Goal: Transaction & Acquisition: Obtain resource

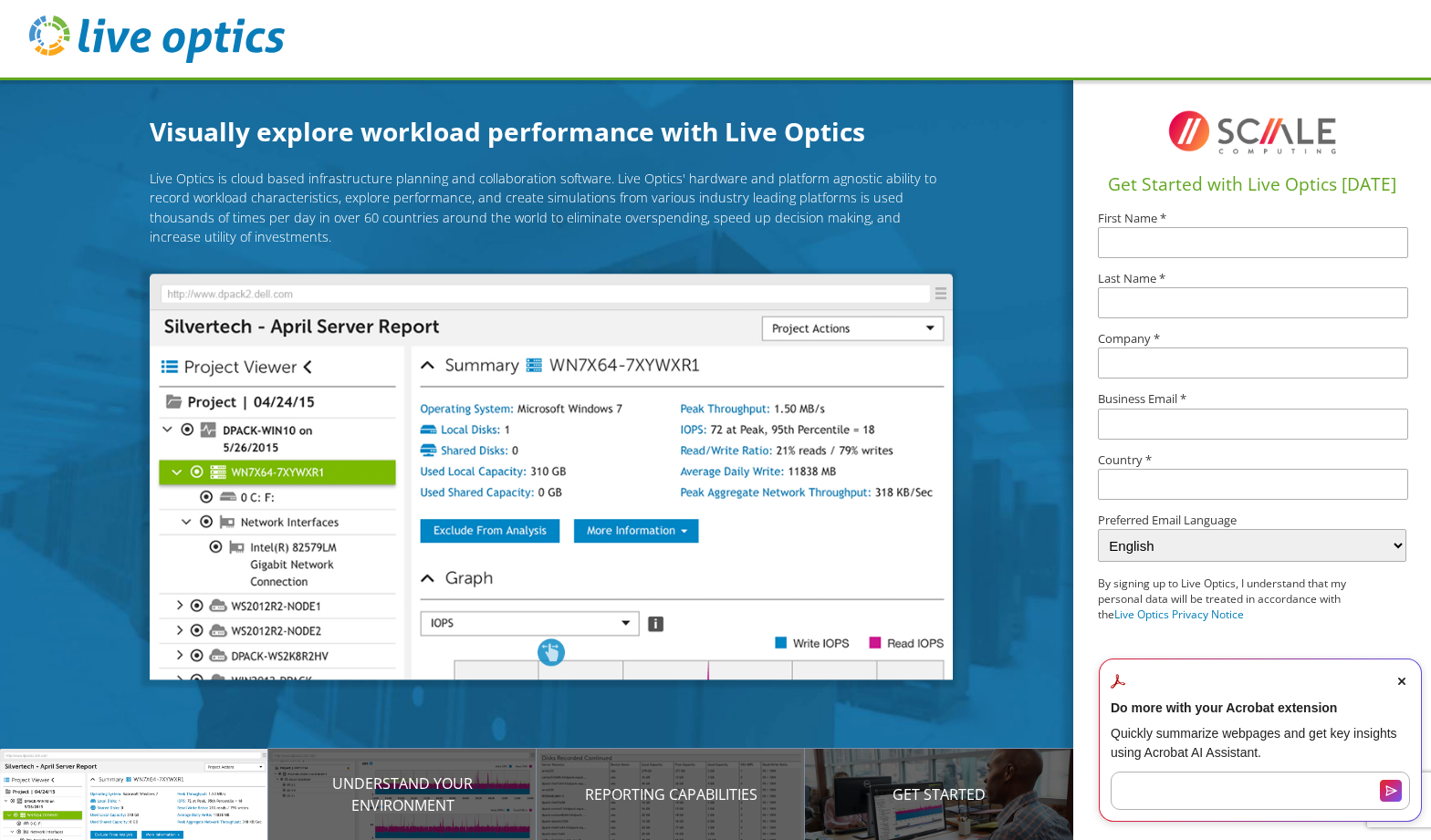
click at [1399, 678] on icon "Close Acrobat AI Assistant Dialog" at bounding box center [1402, 681] width 7 height 7
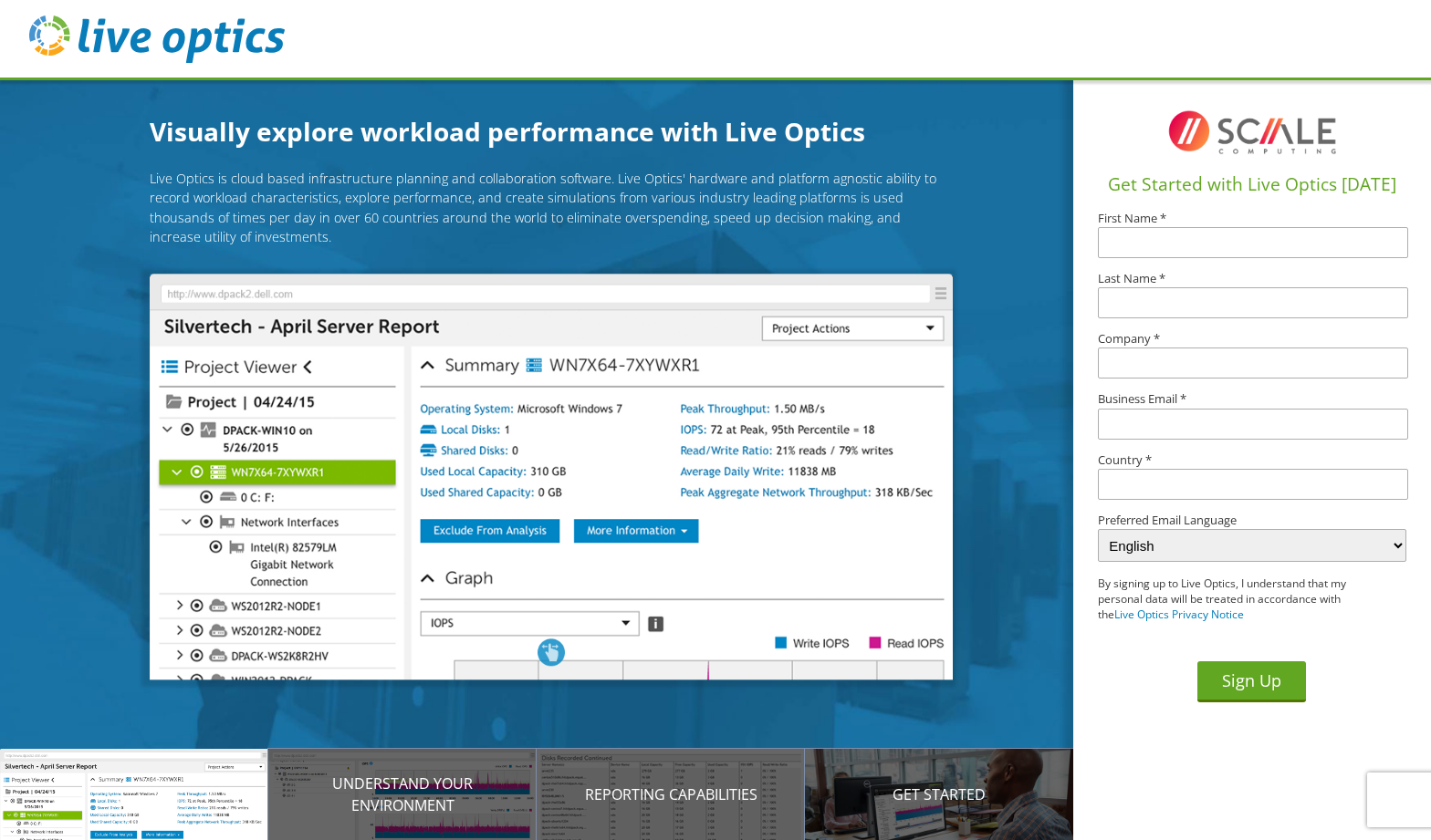
click at [1179, 235] on input "text" at bounding box center [1253, 242] width 311 height 31
type input "[PERSON_NAME]"
type input "C"
type input "Integracon Technologies"
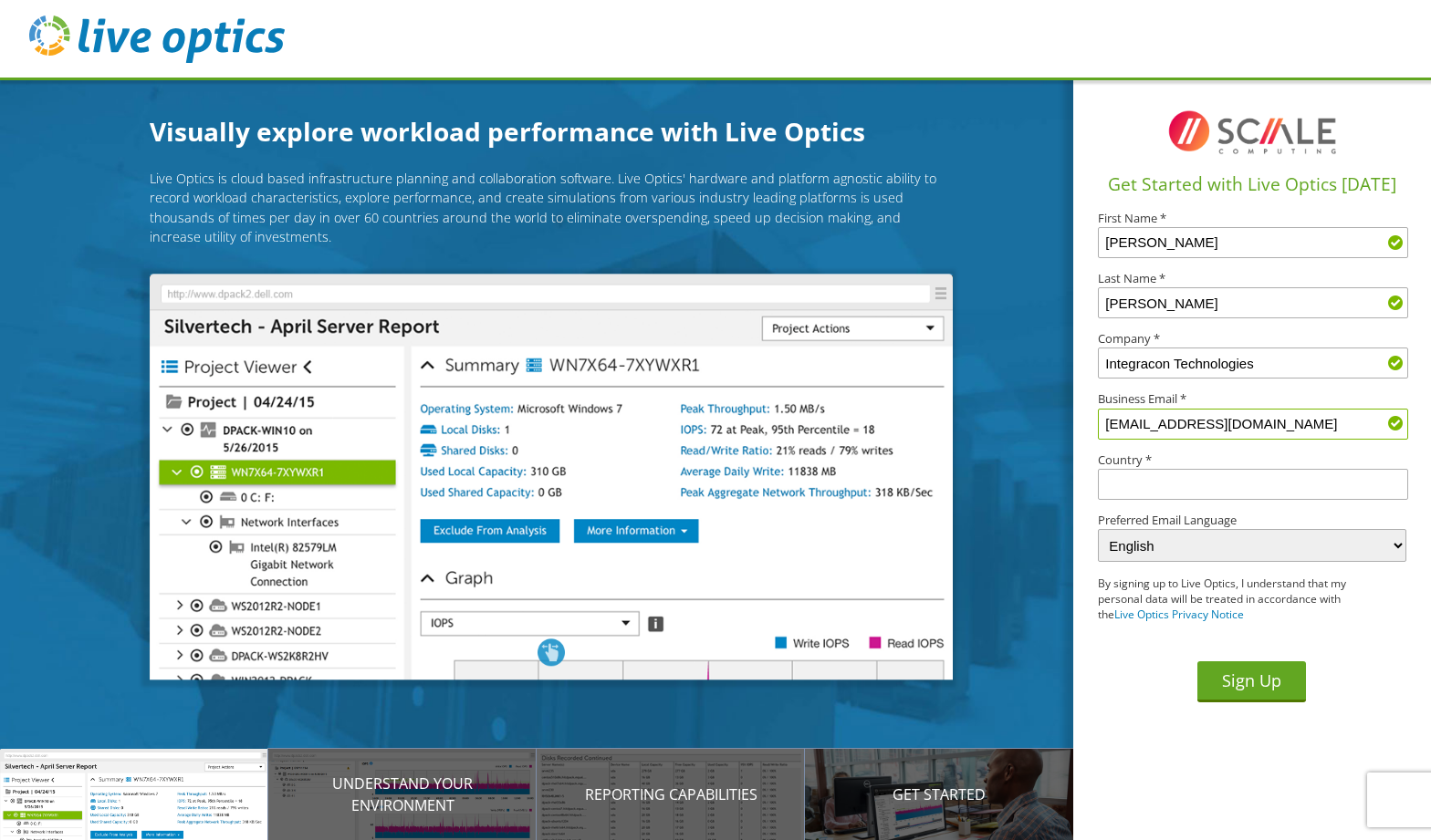
type input "[EMAIL_ADDRESS][DOMAIN_NAME]"
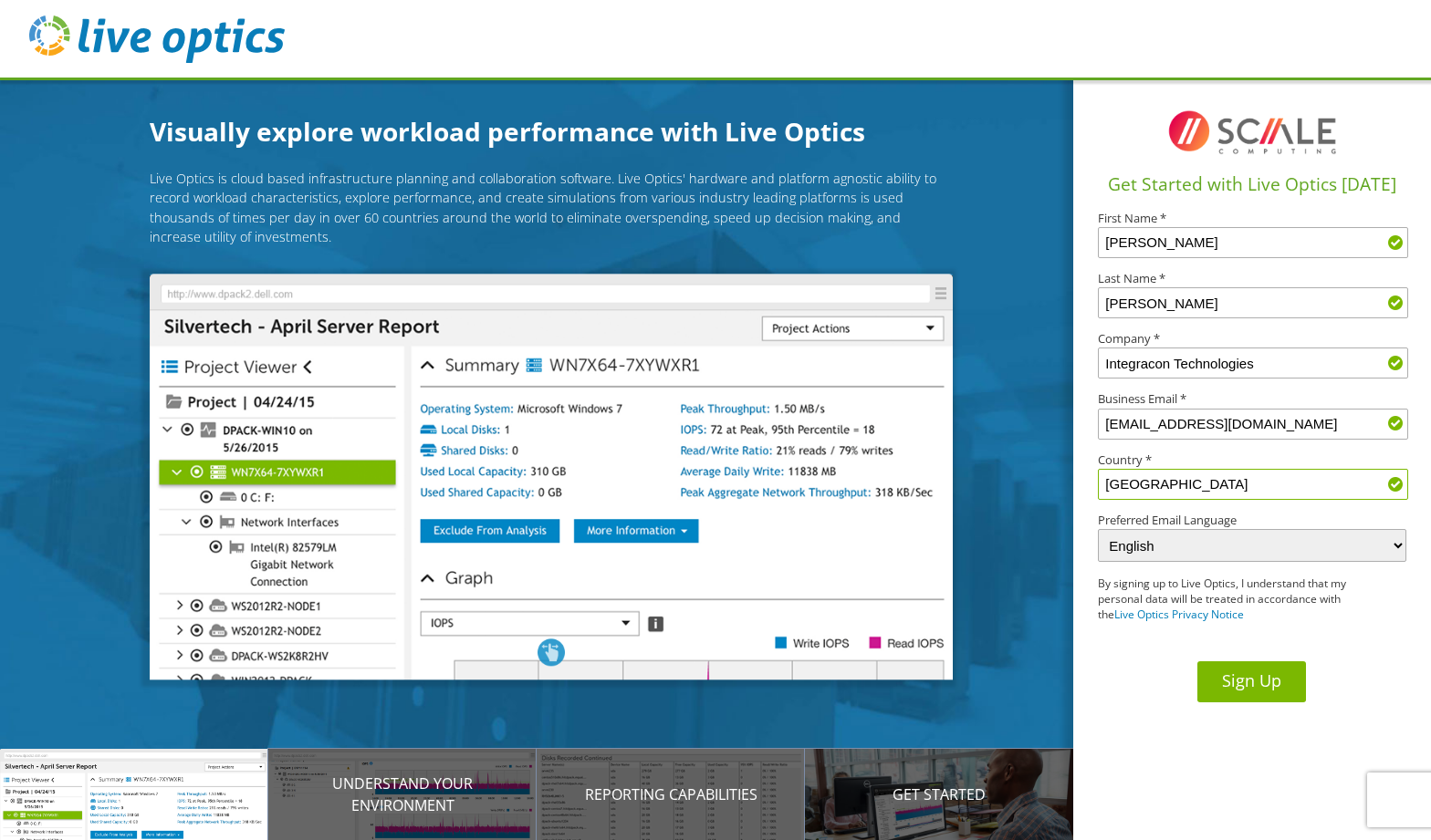
type input "[GEOGRAPHIC_DATA]"
click at [1242, 681] on button "Sign Up" at bounding box center [1251, 681] width 109 height 41
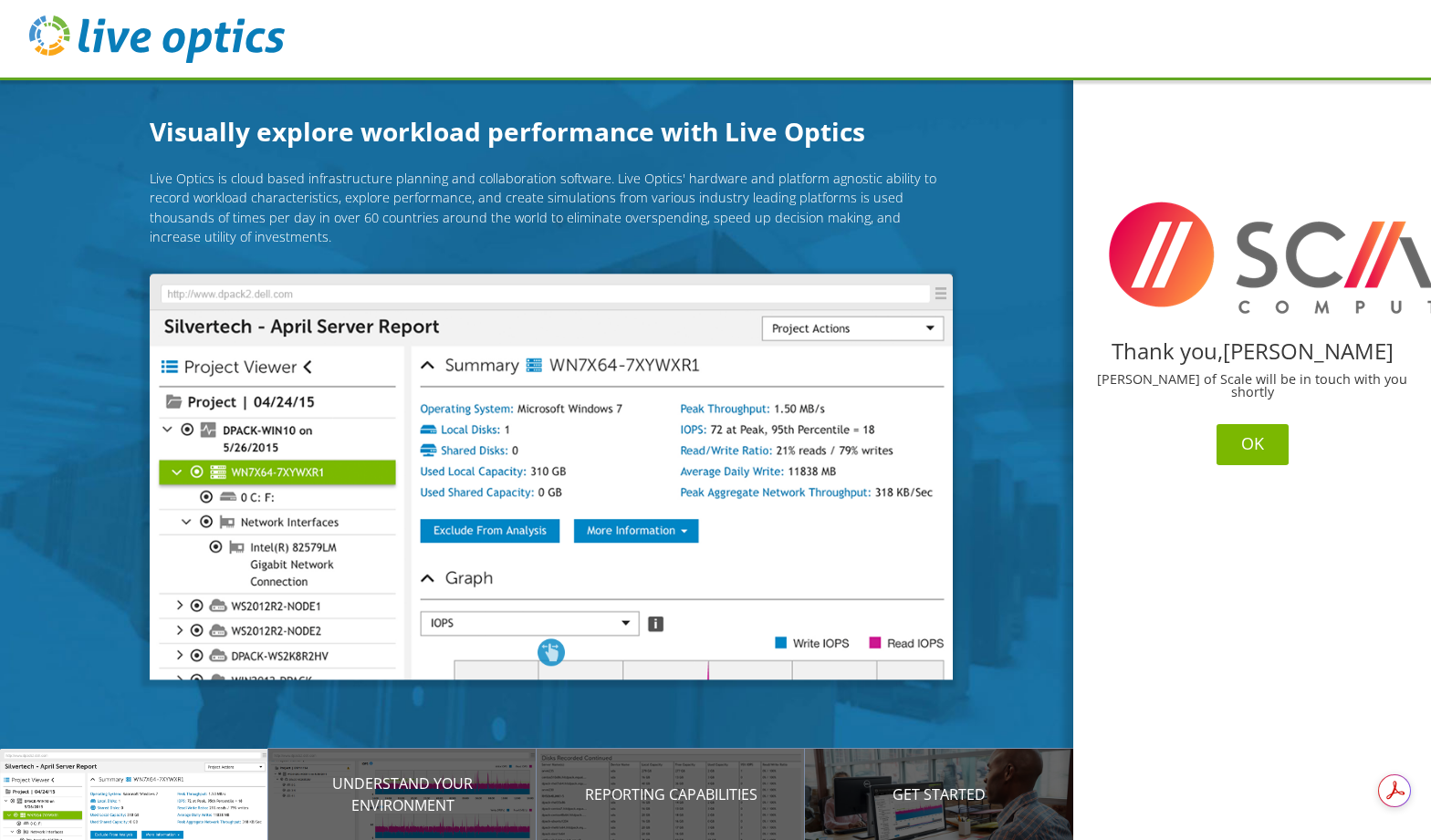
click at [1259, 442] on button "OK" at bounding box center [1253, 445] width 72 height 41
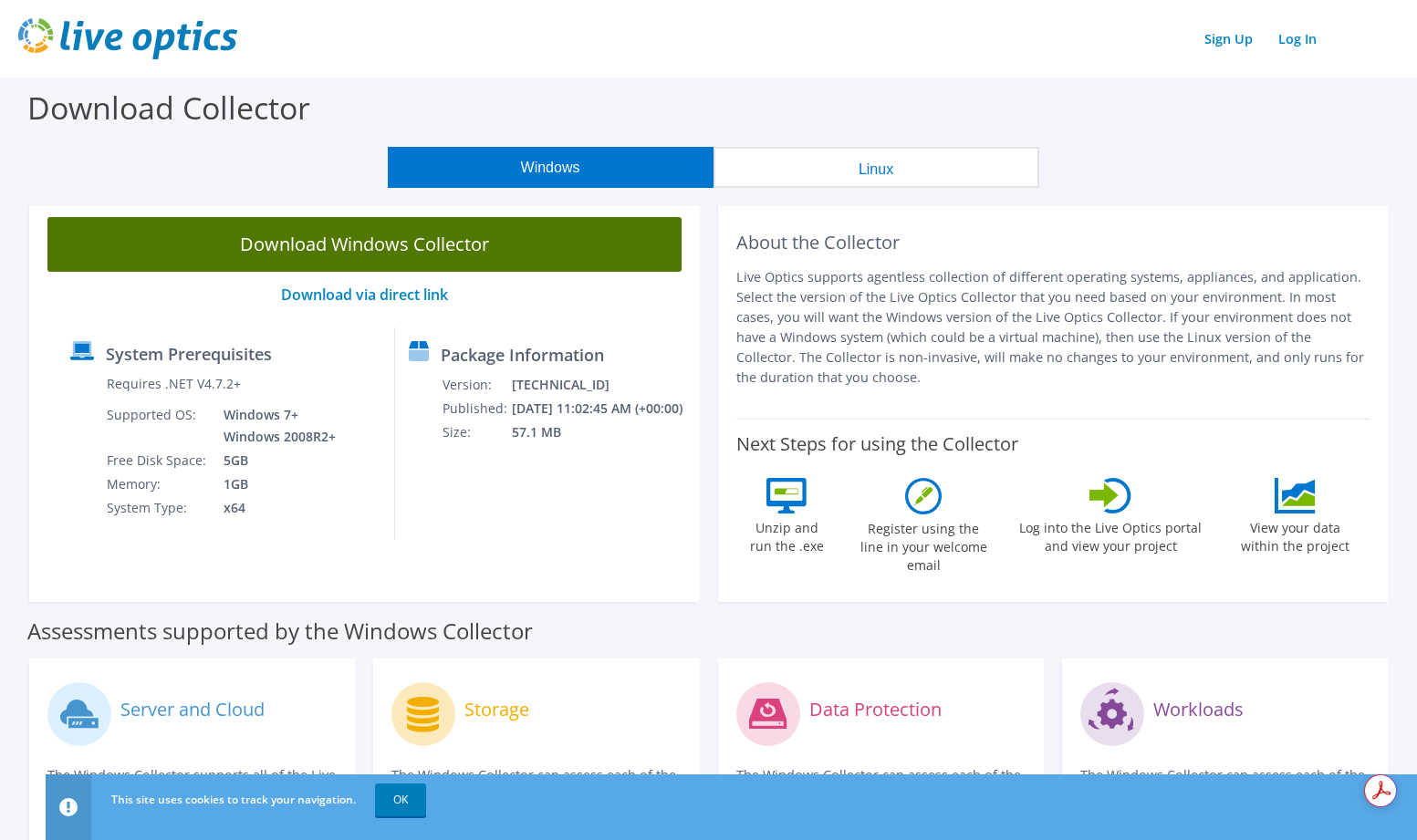
click at [472, 235] on link "Download Windows Collector" at bounding box center [364, 244] width 634 height 55
